Goal: Navigation & Orientation: Find specific page/section

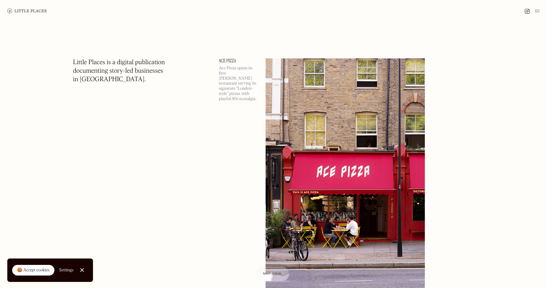
click at [278, 275] on div "Map view" at bounding box center [272, 274] width 19 height 6
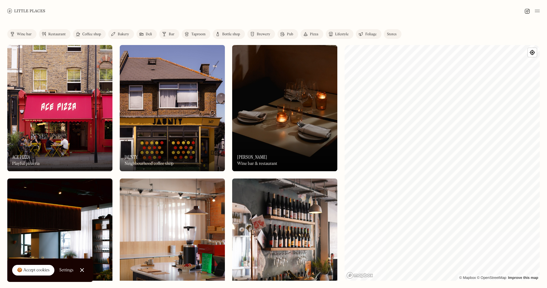
click at [58, 37] on link "Restaurant" at bounding box center [55, 34] width 32 height 10
